Goal: Task Accomplishment & Management: Use online tool/utility

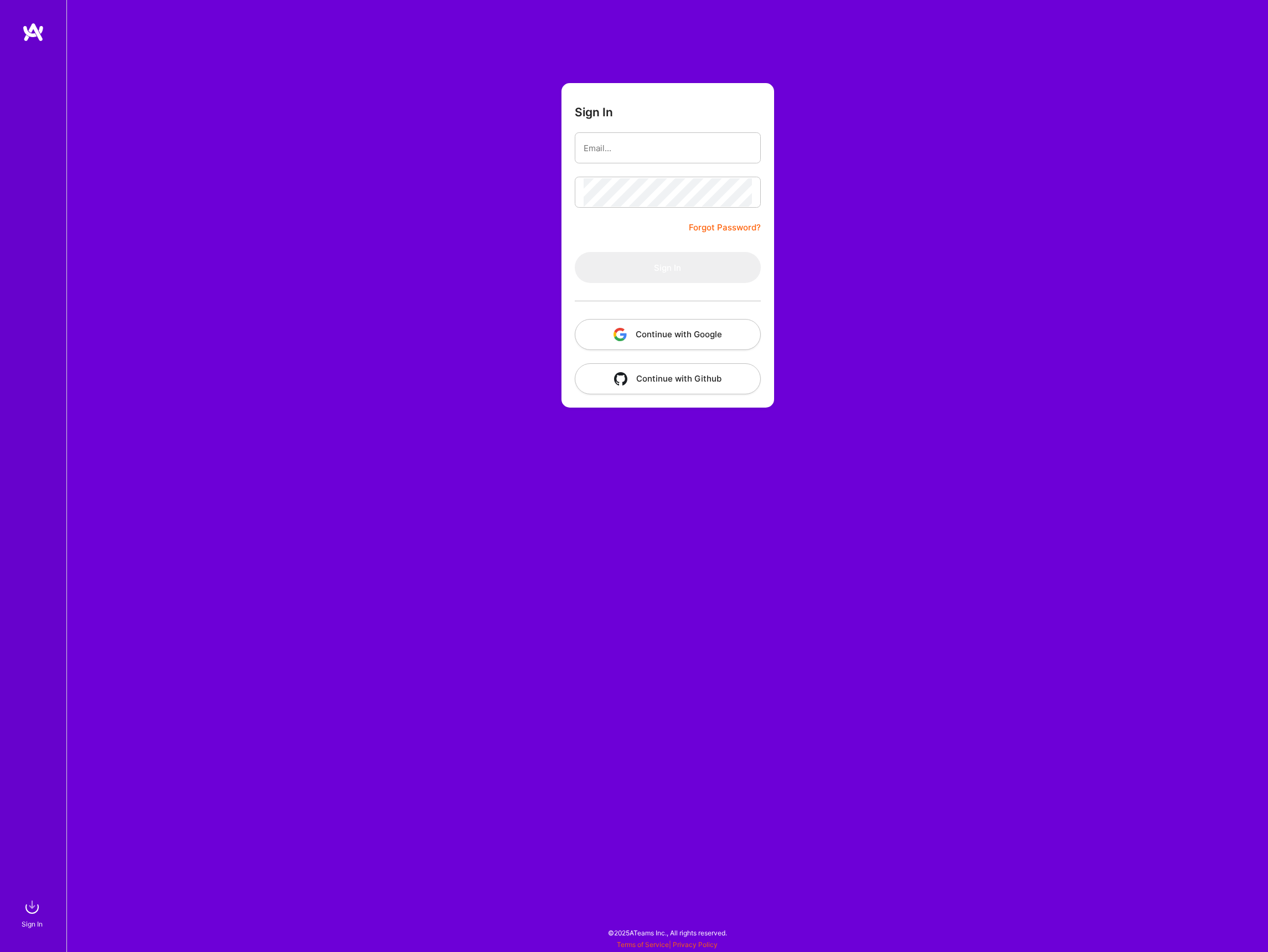
drag, startPoint x: 908, startPoint y: 198, endPoint x: 815, endPoint y: 198, distance: 93.0
click at [907, 198] on div "Sign In Forgot Password? Sign In Continue with Google Continue with Github" at bounding box center [667, 476] width 1201 height 952
click at [632, 149] on input "email" at bounding box center [668, 148] width 169 height 28
type input "[PERSON_NAME][EMAIL_ADDRESS][PERSON_NAME][DOMAIN_NAME]"
click at [668, 270] on button "Sign In" at bounding box center [667, 267] width 186 height 31
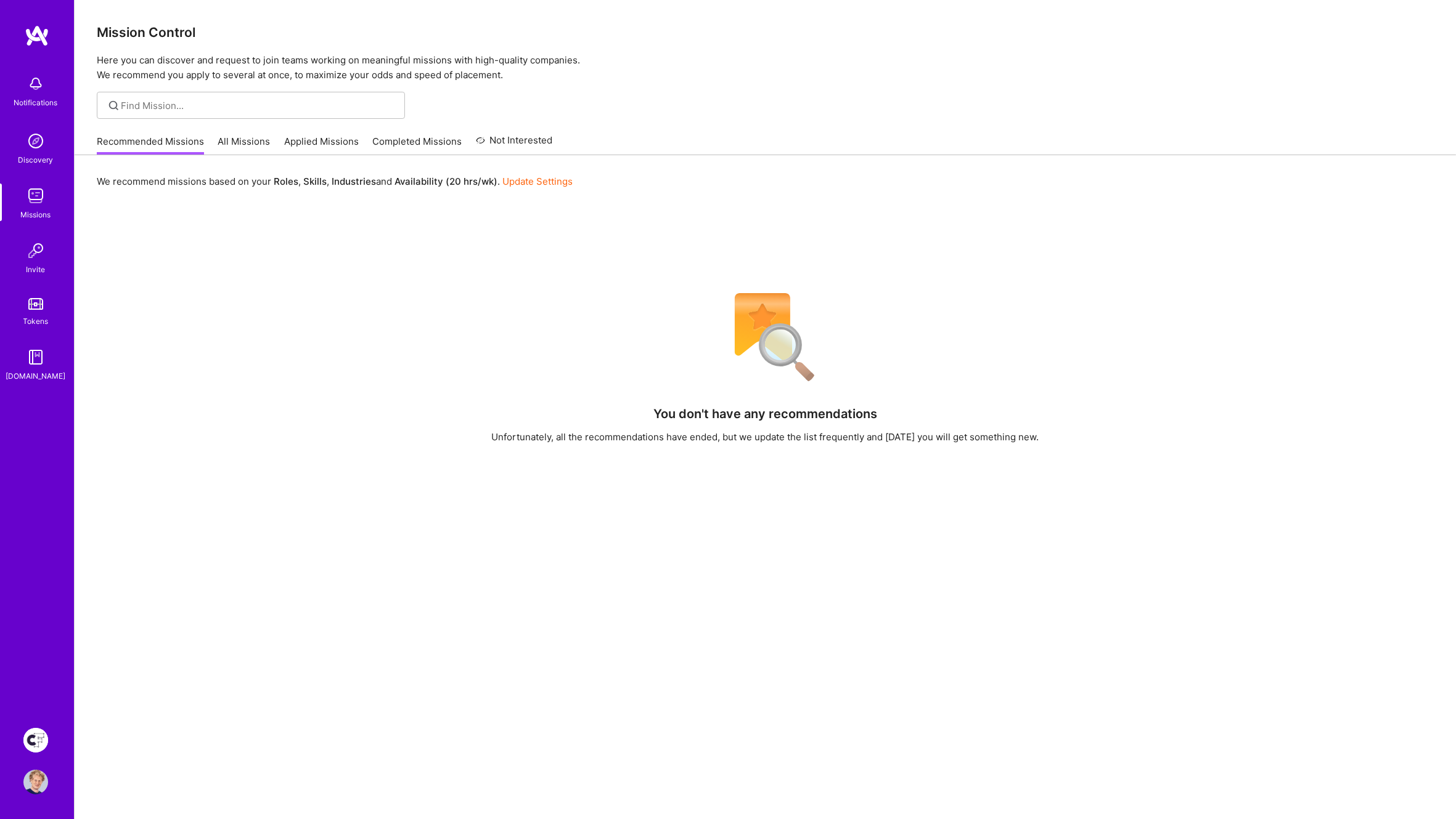
click at [45, 738] on img at bounding box center [36, 740] width 25 height 25
